Goal: Navigation & Orientation: Find specific page/section

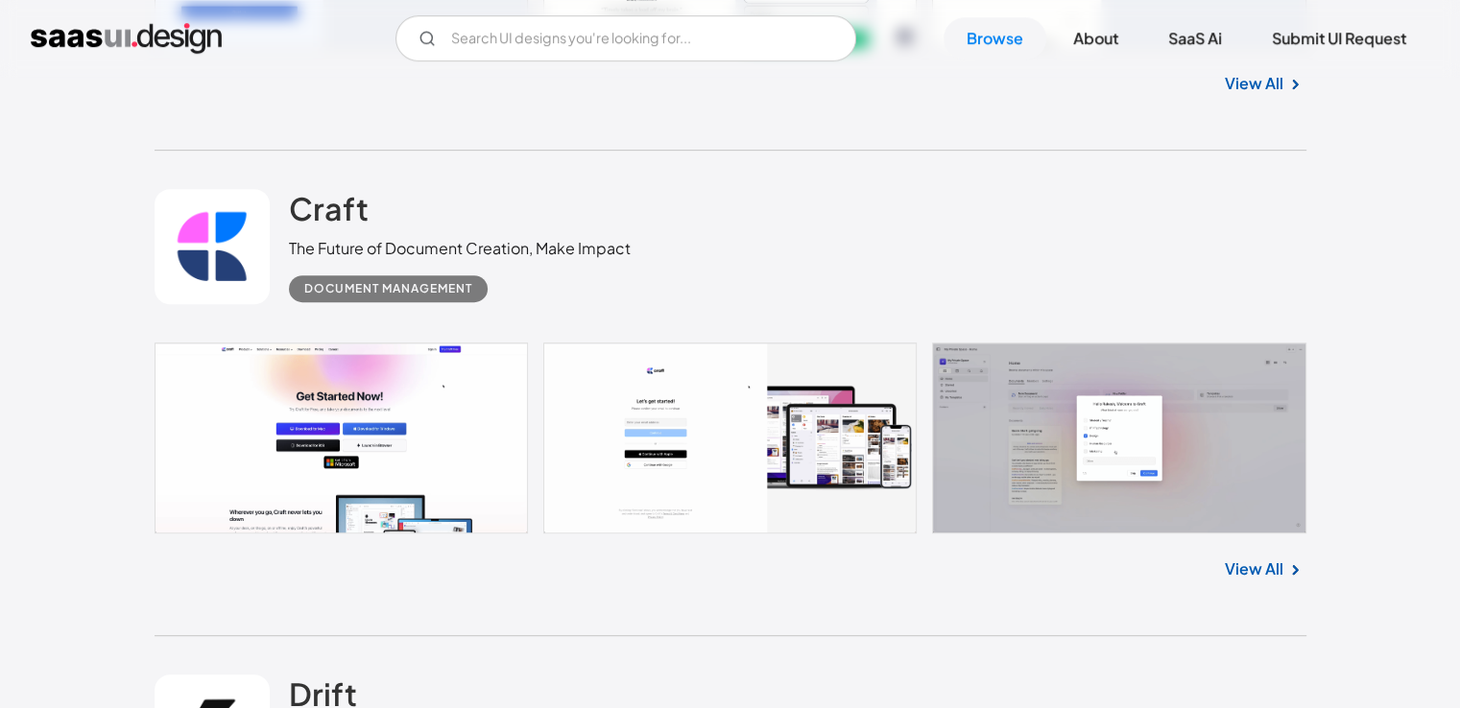
scroll to position [960, 0]
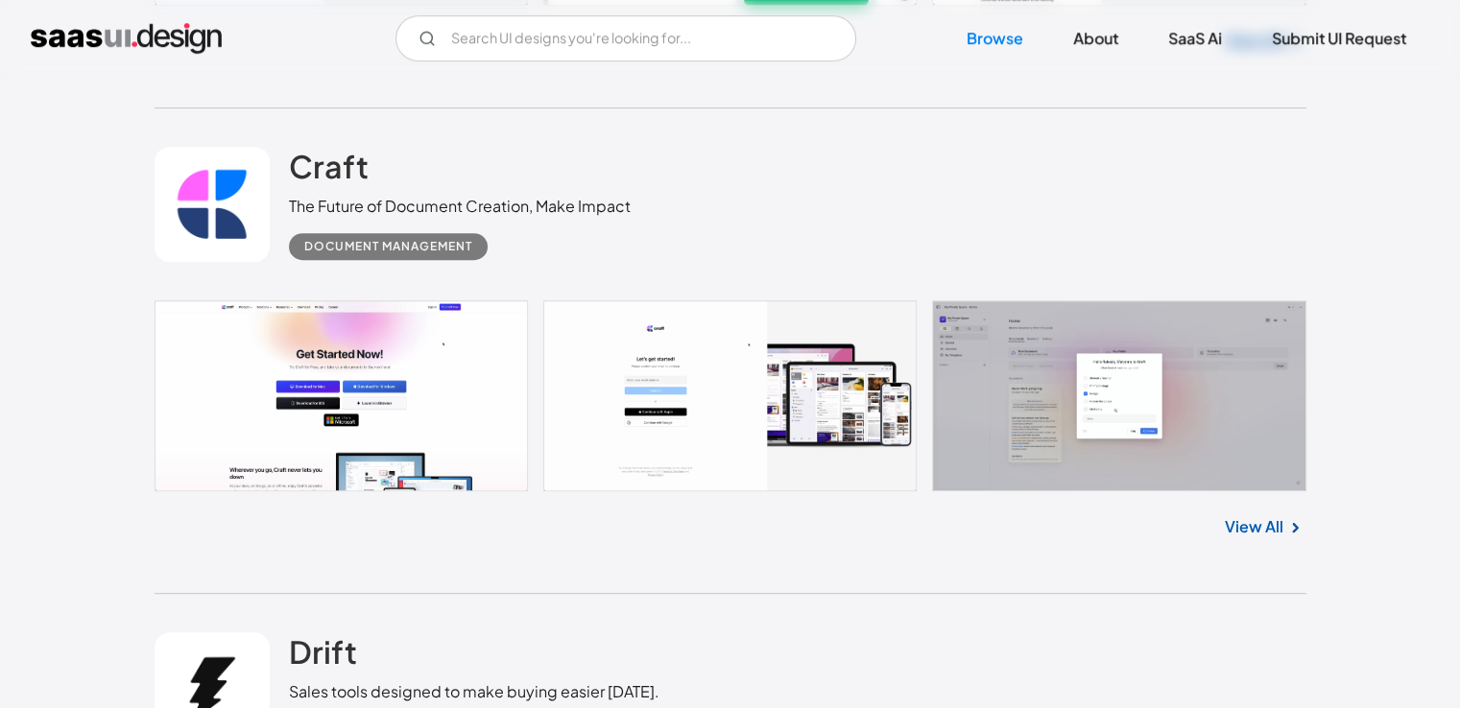
click at [807, 409] on link at bounding box center [731, 395] width 1152 height 191
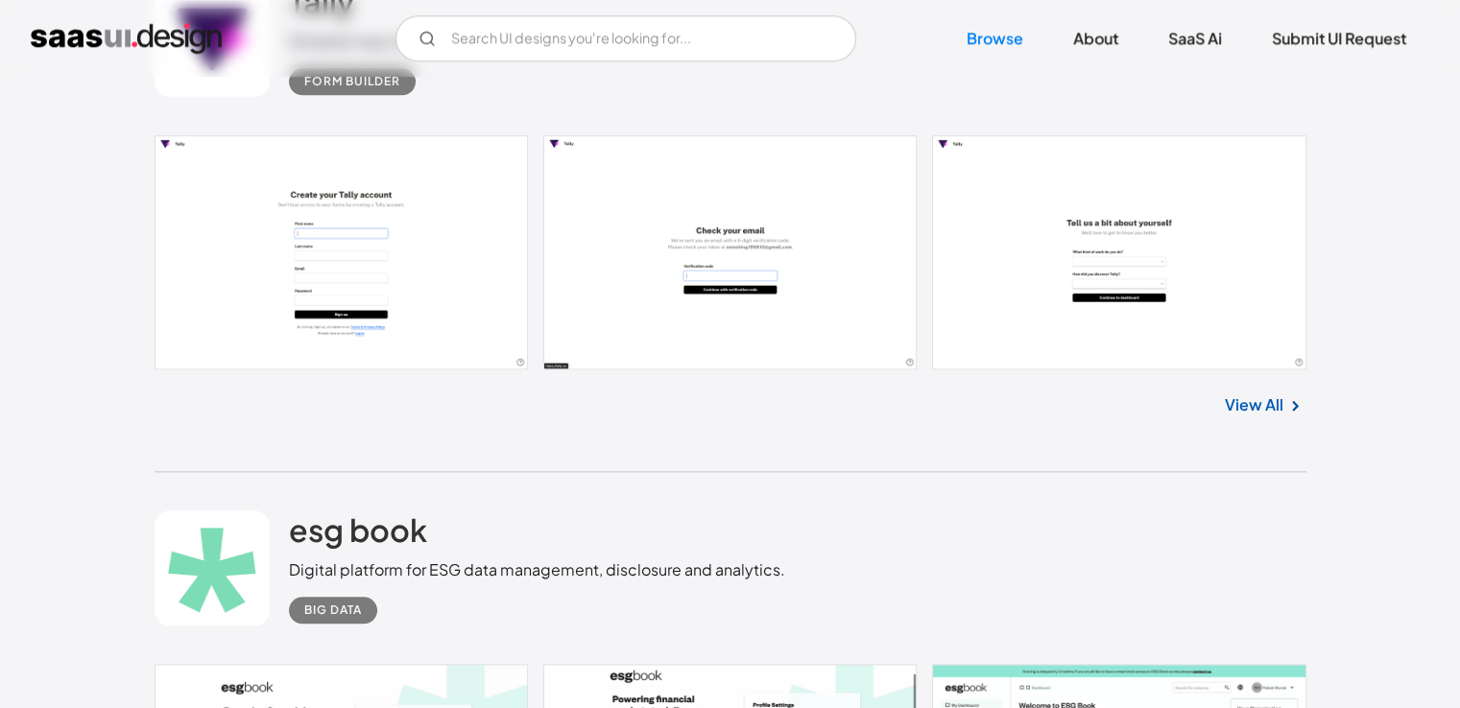
scroll to position [2111, 0]
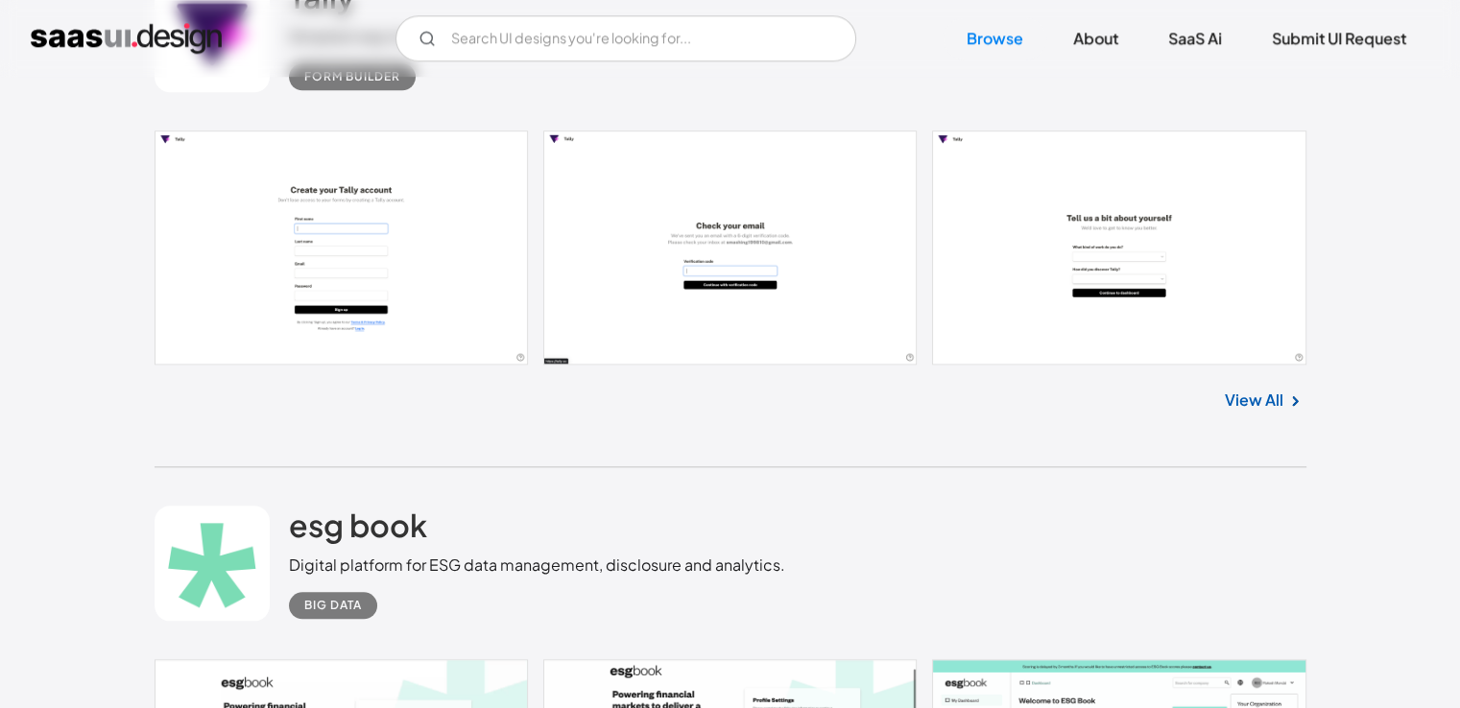
click at [1266, 405] on link "View All" at bounding box center [1254, 400] width 59 height 23
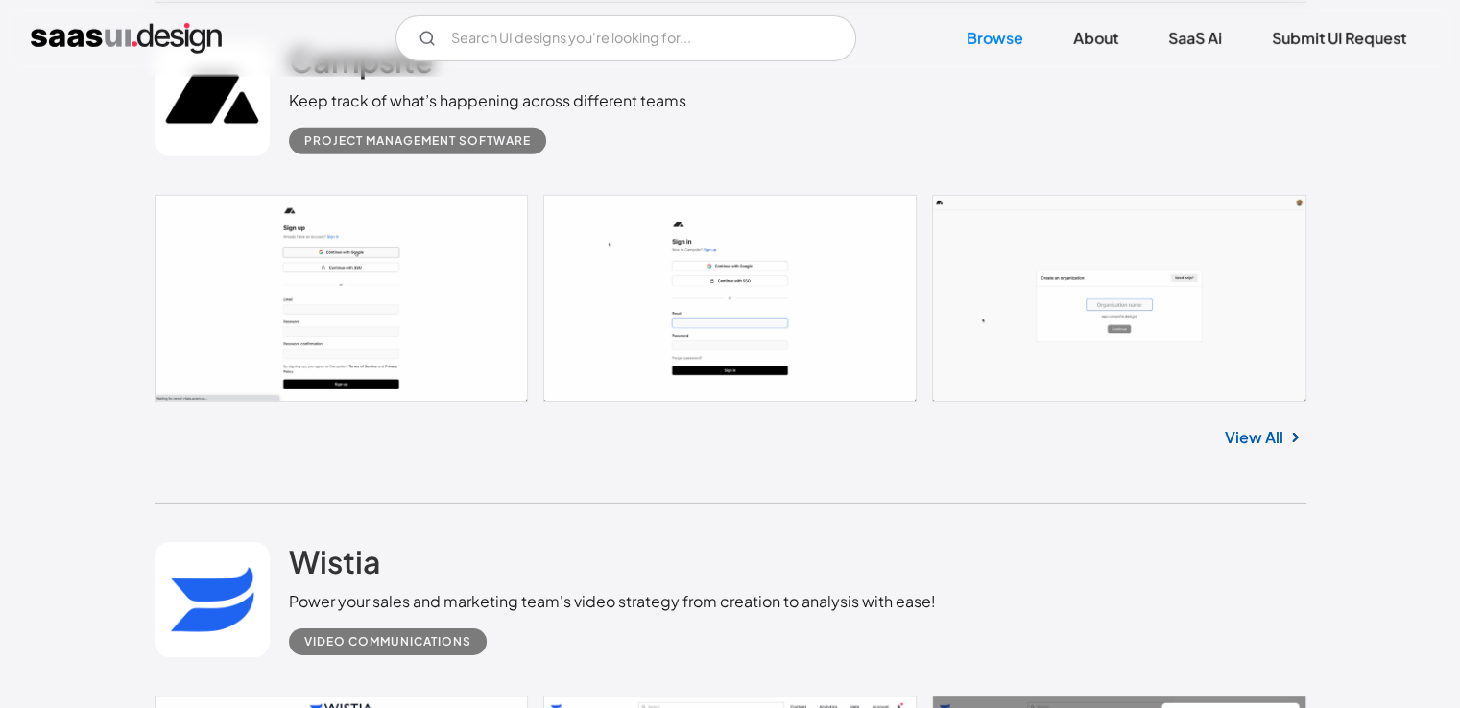
scroll to position [6142, 0]
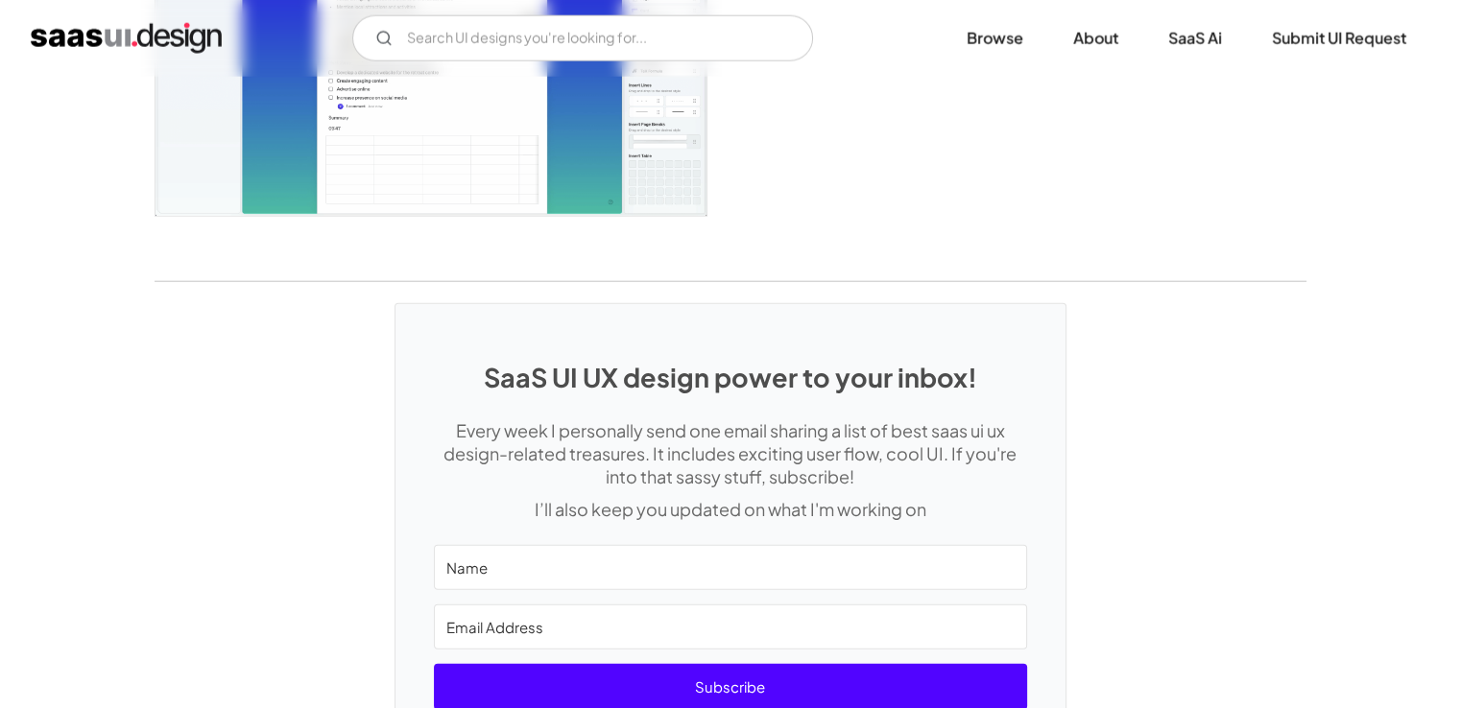
scroll to position [4998, 0]
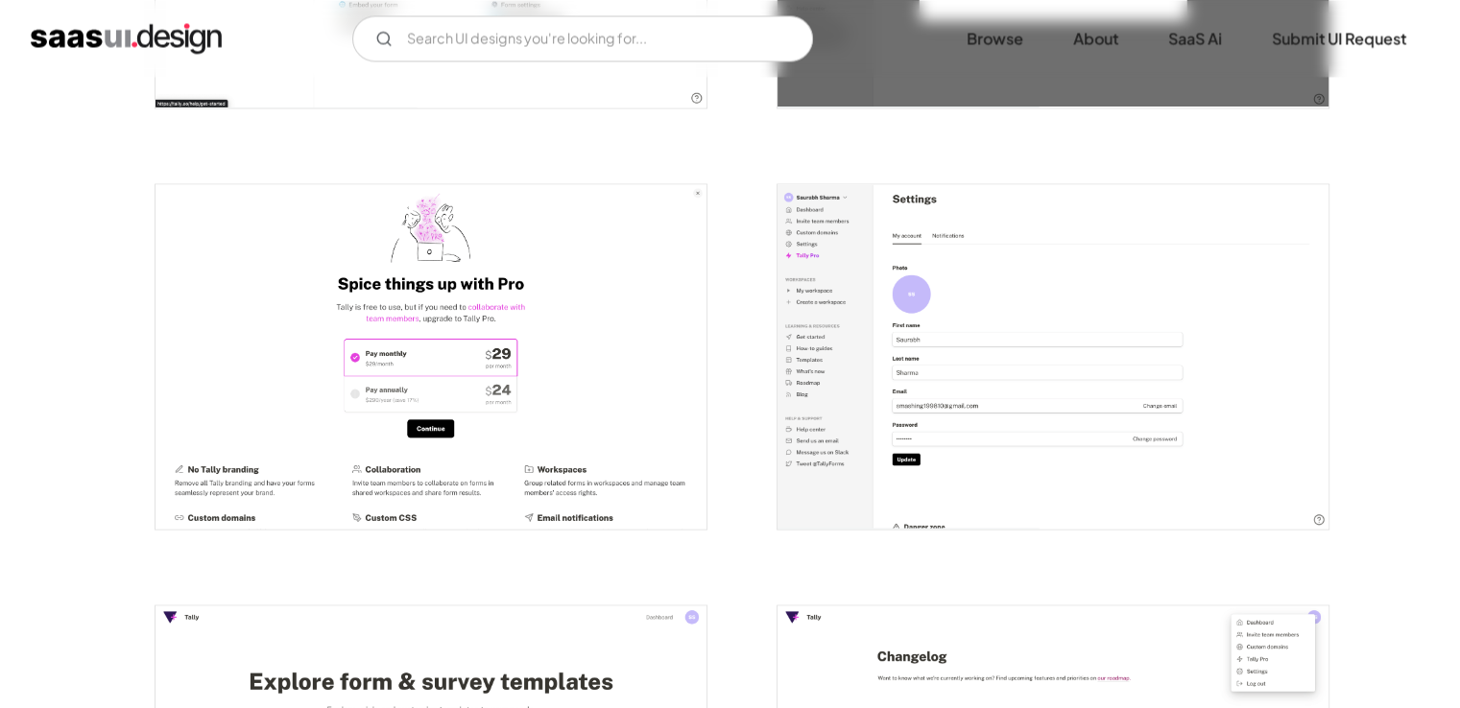
scroll to position [3743, 0]
